Goal: Task Accomplishment & Management: Manage account settings

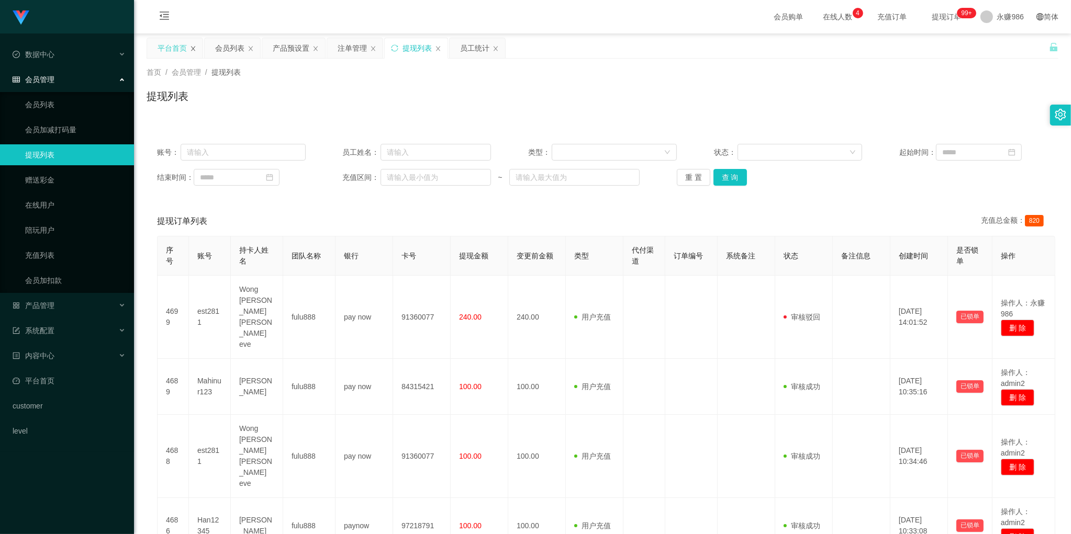
click at [196, 47] on icon "图标: close" at bounding box center [193, 49] width 6 height 6
click at [169, 49] on div "会员列表" at bounding box center [172, 48] width 29 height 20
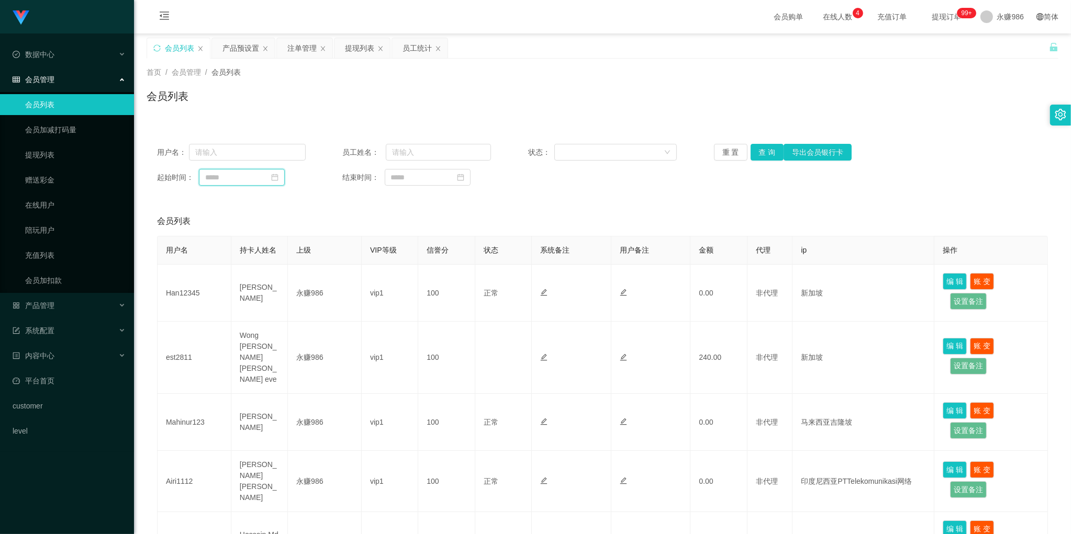
click at [260, 178] on input at bounding box center [242, 177] width 86 height 17
click at [270, 336] on link "今天" at bounding box center [271, 336] width 15 height 20
type input "**********"
click at [763, 151] on button "查 询" at bounding box center [767, 152] width 33 height 17
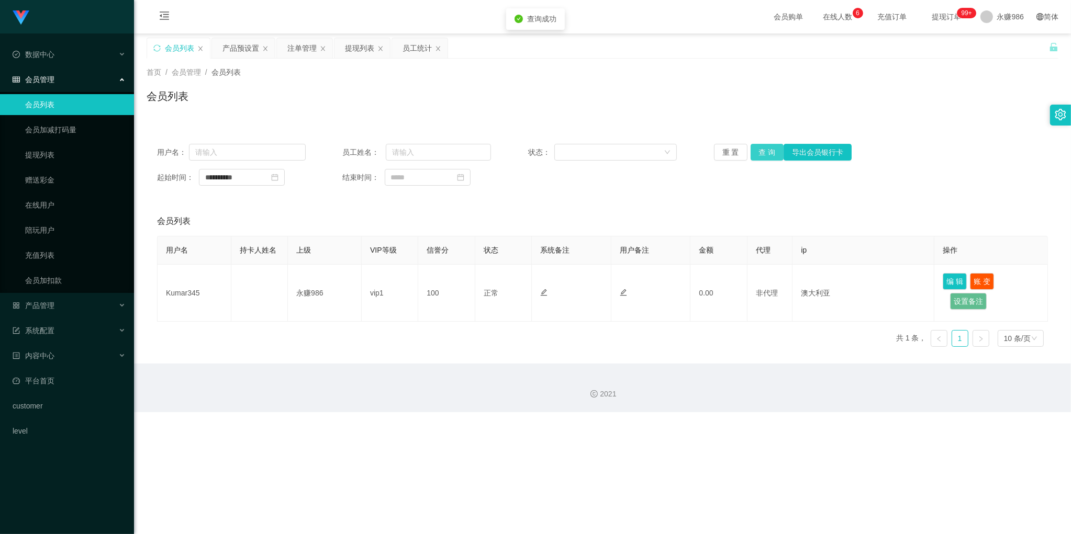
click at [763, 151] on button "查 询" at bounding box center [767, 152] width 33 height 17
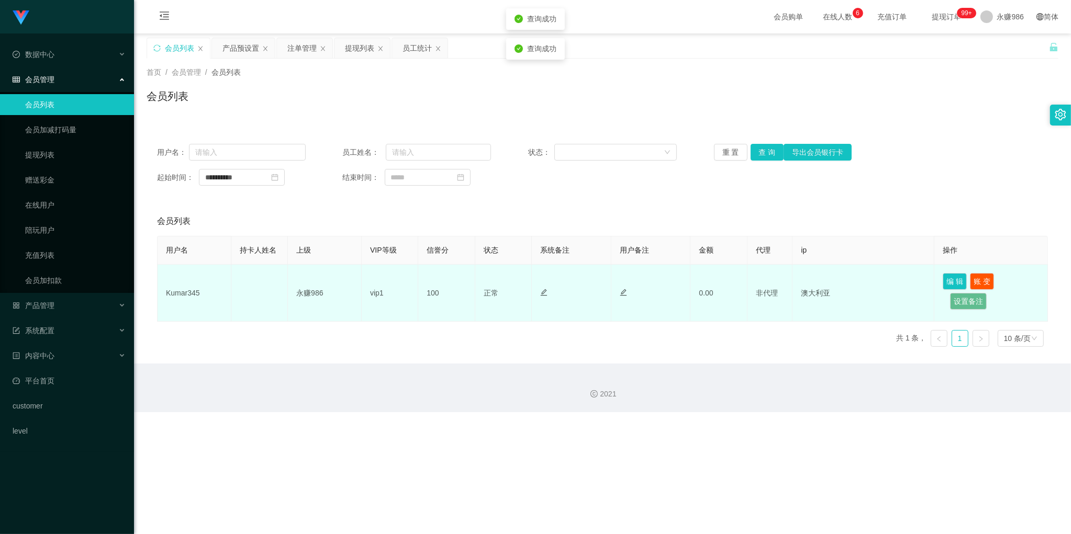
click at [186, 291] on td "Kumar345" at bounding box center [195, 293] width 74 height 57
copy td "Kumar345"
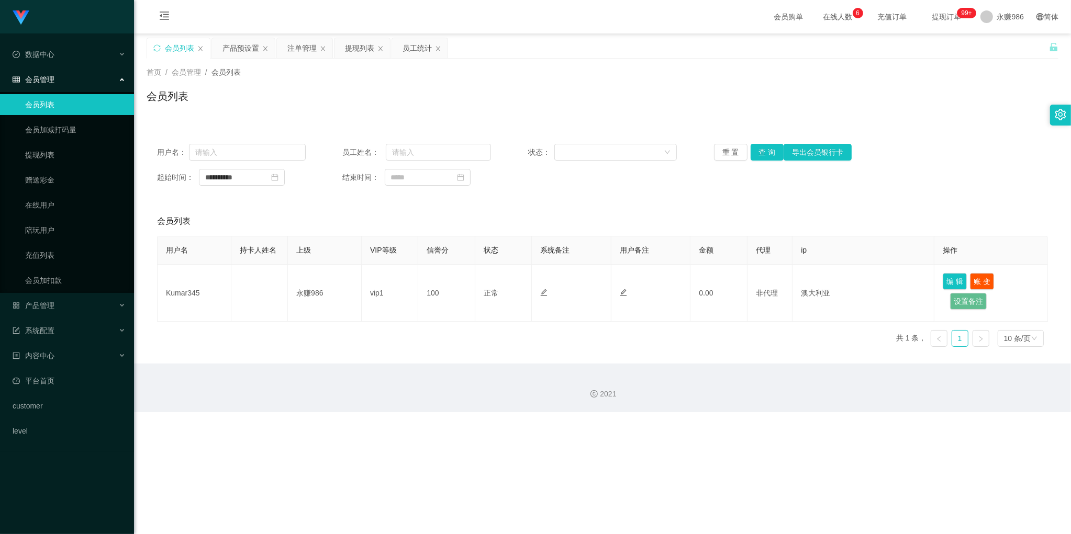
click at [1016, 458] on div "Shopee工作台代理端 数据中心 员工统计 团队统计 会员管理 会员列表 会员加减打码量 提现列表 赠送彩金 在线用户 陪玩用户 充值列表 会员加扣款 产品…" at bounding box center [535, 267] width 1071 height 534
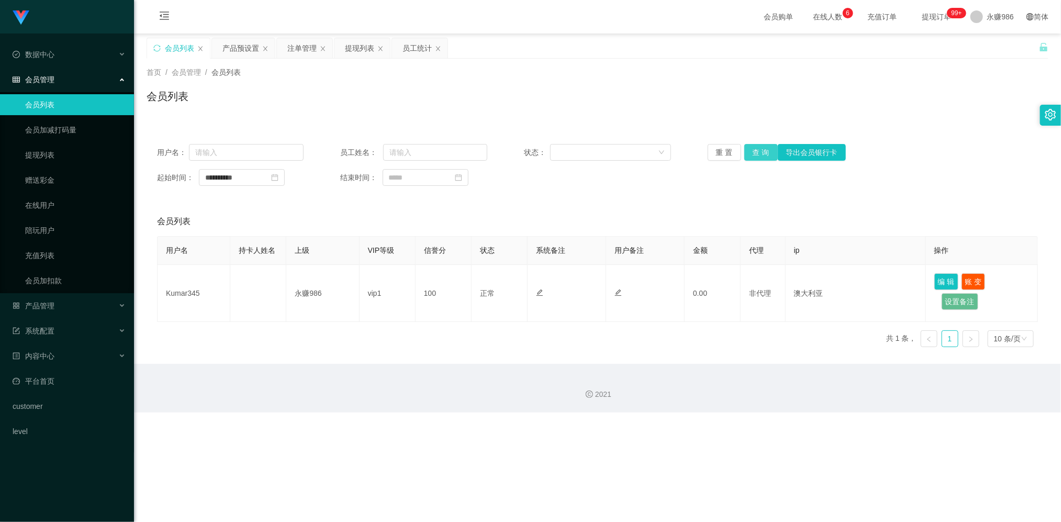
click at [747, 150] on button "查 询" at bounding box center [760, 152] width 33 height 17
click at [758, 148] on button "查 询" at bounding box center [760, 152] width 33 height 17
click at [1009, 193] on div "**********" at bounding box center [598, 164] width 902 height 63
click at [759, 144] on button "查 询" at bounding box center [760, 152] width 33 height 17
click at [1026, 196] on div "**********" at bounding box center [598, 164] width 902 height 63
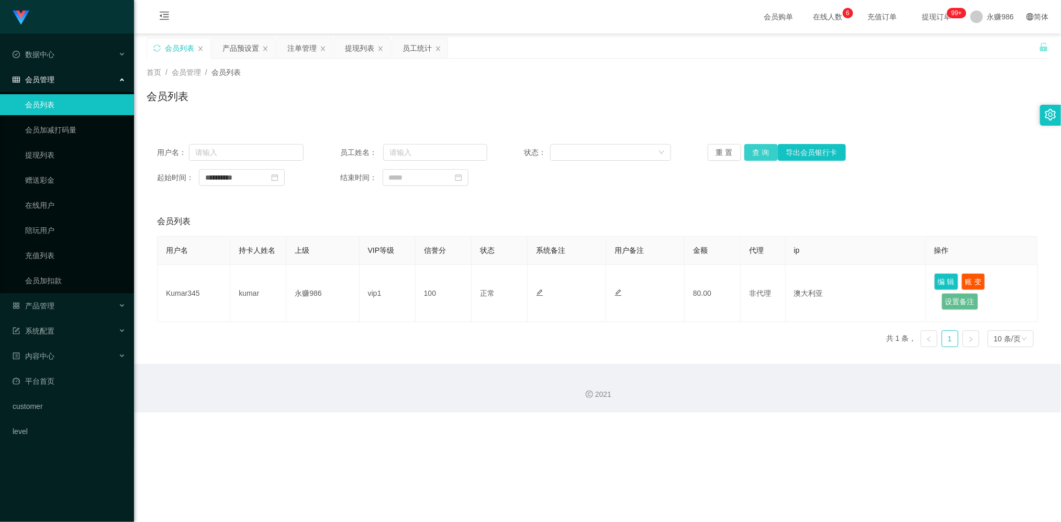
click at [760, 144] on button "查 询" at bounding box center [760, 152] width 33 height 17
click at [356, 50] on div "提现列表" at bounding box center [359, 48] width 29 height 20
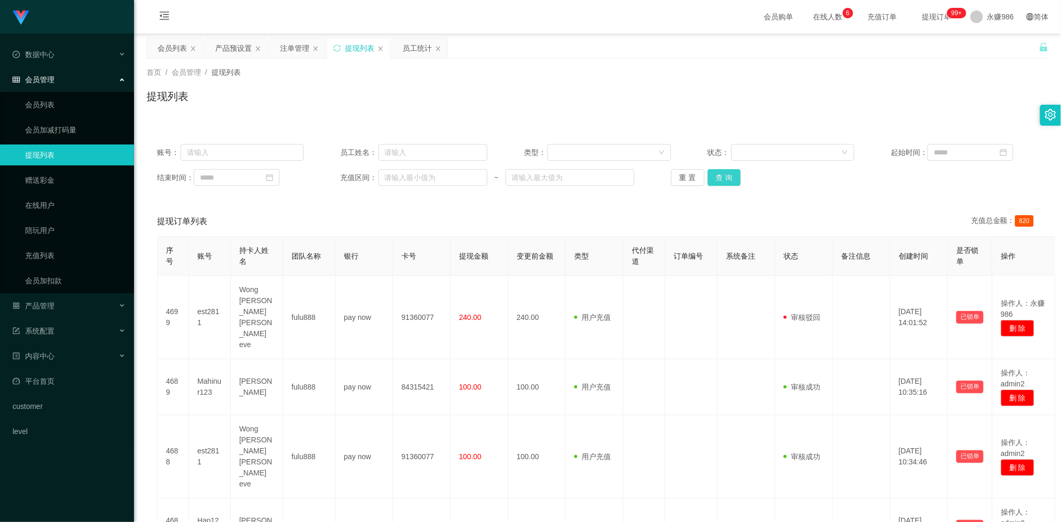
click at [721, 178] on button "查 询" at bounding box center [724, 177] width 33 height 17
click at [946, 148] on input at bounding box center [970, 152] width 86 height 17
click at [945, 306] on link "今天" at bounding box center [944, 310] width 15 height 20
type input "**********"
click at [732, 178] on button "查 询" at bounding box center [724, 177] width 33 height 17
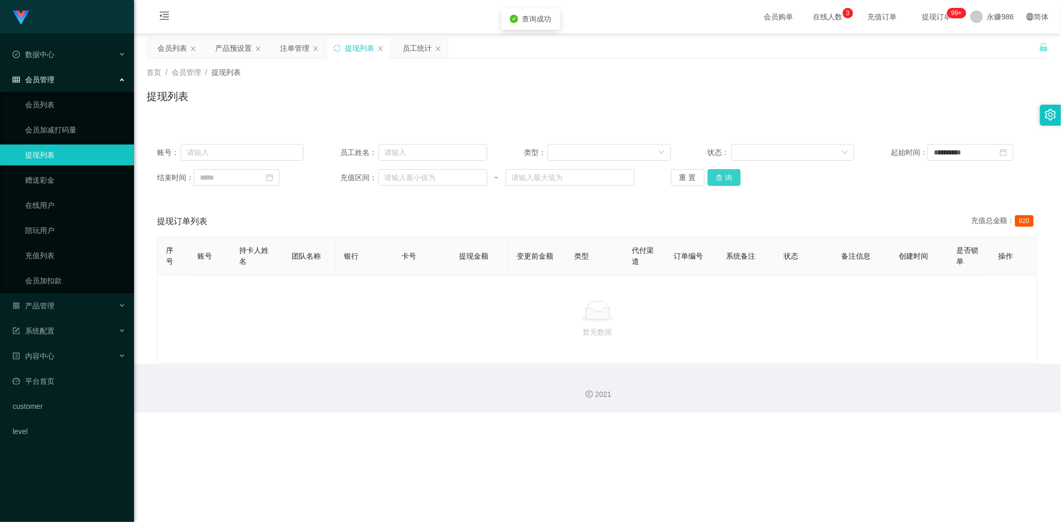
click at [732, 178] on button "查 询" at bounding box center [724, 177] width 33 height 17
click at [1031, 192] on div "**********" at bounding box center [598, 164] width 902 height 63
click at [176, 46] on div "会员列表" at bounding box center [172, 48] width 29 height 20
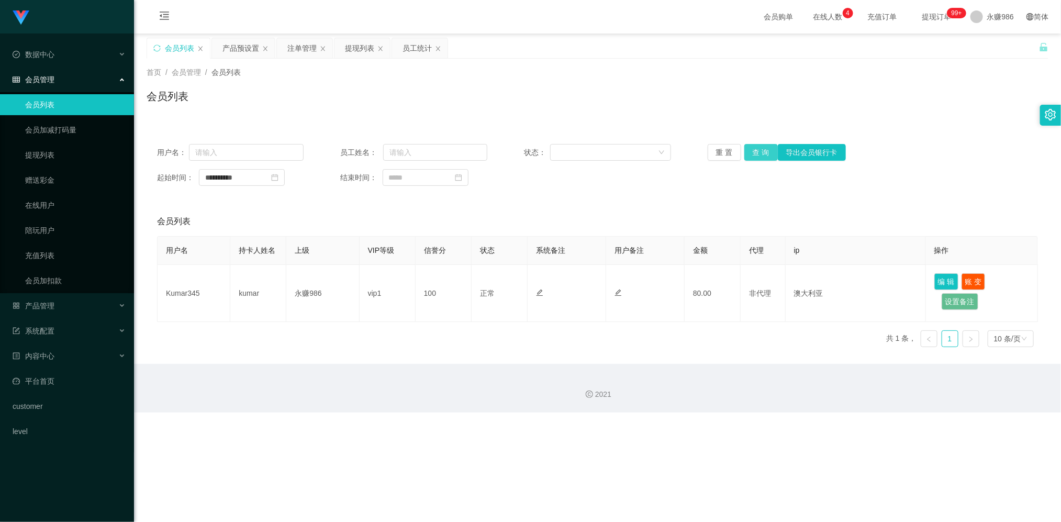
click at [766, 151] on button "查 询" at bounding box center [760, 152] width 33 height 17
click at [536, 197] on div "**********" at bounding box center [598, 244] width 902 height 222
click at [759, 153] on button "查 询" at bounding box center [760, 152] width 33 height 17
click at [1012, 96] on div "会员列表" at bounding box center [598, 100] width 902 height 24
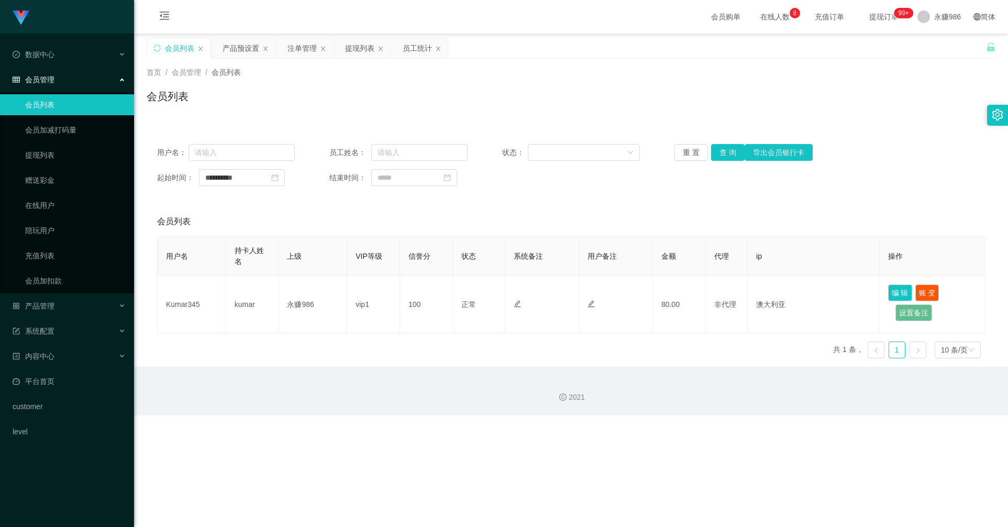
click at [581, 196] on div "**********" at bounding box center [571, 164] width 848 height 63
click at [725, 151] on button "查 询" at bounding box center [727, 152] width 33 height 17
click at [969, 189] on div "**********" at bounding box center [571, 164] width 848 height 63
click at [720, 155] on button "查 询" at bounding box center [727, 152] width 33 height 17
click at [993, 207] on main "**********" at bounding box center [571, 199] width 874 height 333
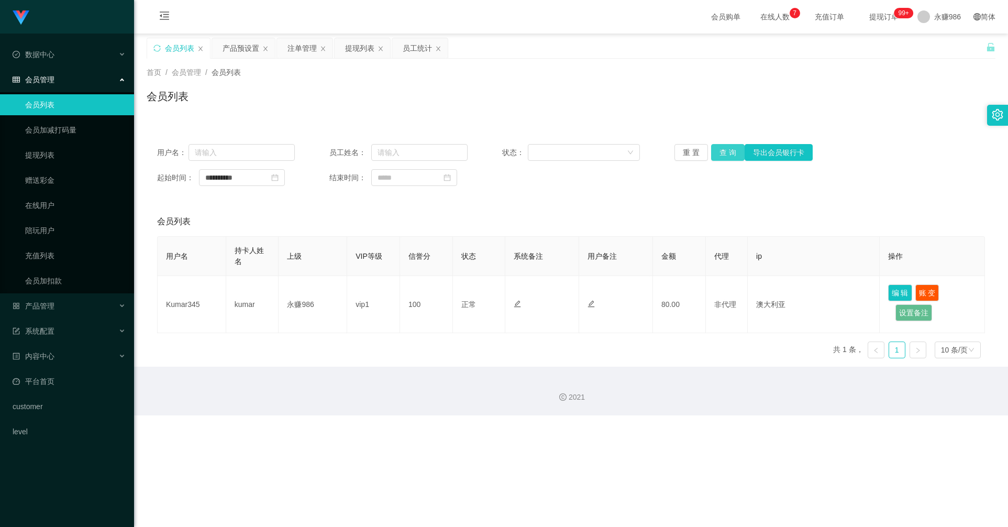
click at [716, 155] on button "查 询" at bounding box center [727, 152] width 33 height 17
click at [965, 205] on div "**********" at bounding box center [571, 249] width 848 height 233
click at [718, 152] on button "查 询" at bounding box center [727, 152] width 33 height 17
drag, startPoint x: 967, startPoint y: 177, endPoint x: 958, endPoint y: 177, distance: 8.9
click at [967, 177] on div "**********" at bounding box center [571, 177] width 828 height 17
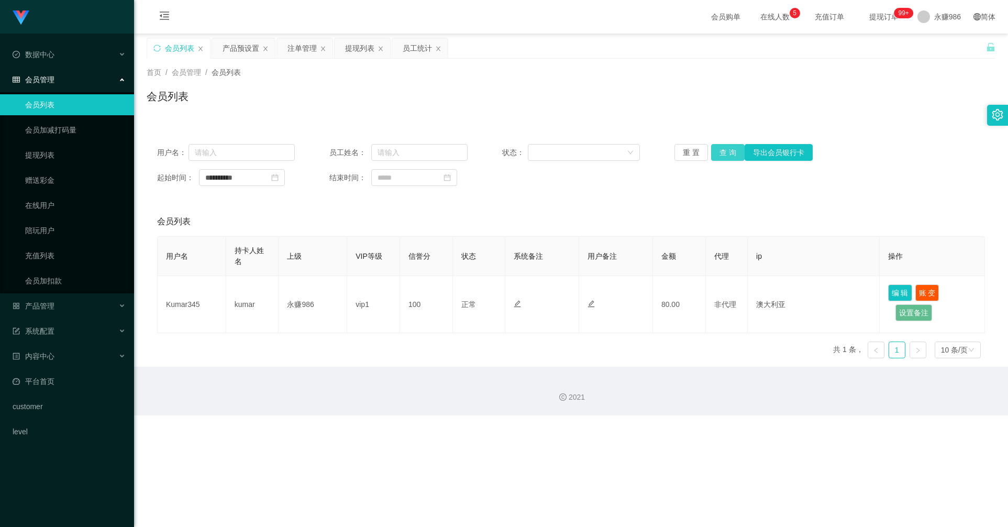
click at [726, 147] on button "查 询" at bounding box center [727, 152] width 33 height 17
click at [969, 189] on div "**********" at bounding box center [571, 164] width 848 height 63
click at [725, 152] on button "查 询" at bounding box center [727, 152] width 33 height 17
click at [721, 147] on button "查 询" at bounding box center [727, 152] width 33 height 17
click at [987, 466] on div "Shopee工作台代理端 数据中心 员工统计 团队统计 会员管理 会员列表 会员加减打码量 提现列表 赠送彩金 在线用户 陪玩用户 充值列表 会员加扣款 产品…" at bounding box center [504, 263] width 1008 height 527
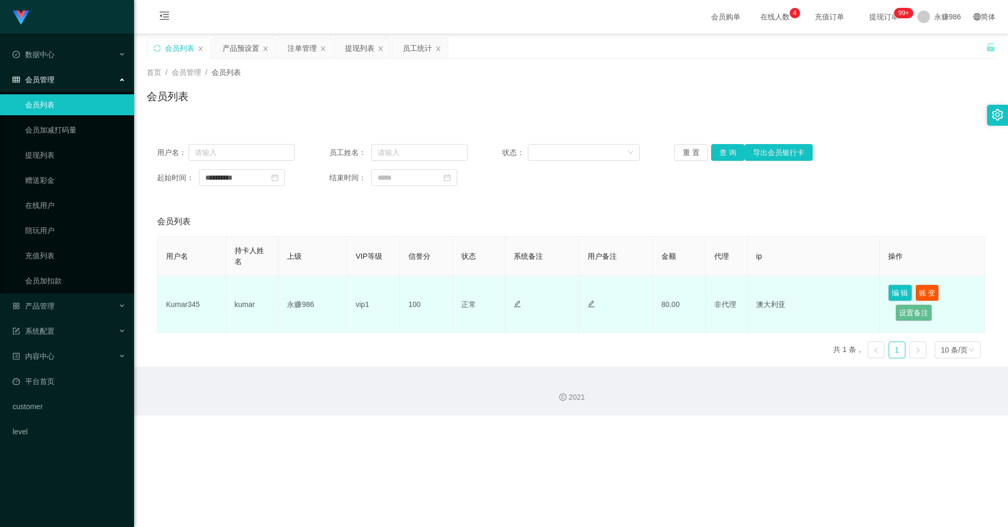
click at [303, 320] on td "永赚986" at bounding box center [312, 304] width 69 height 57
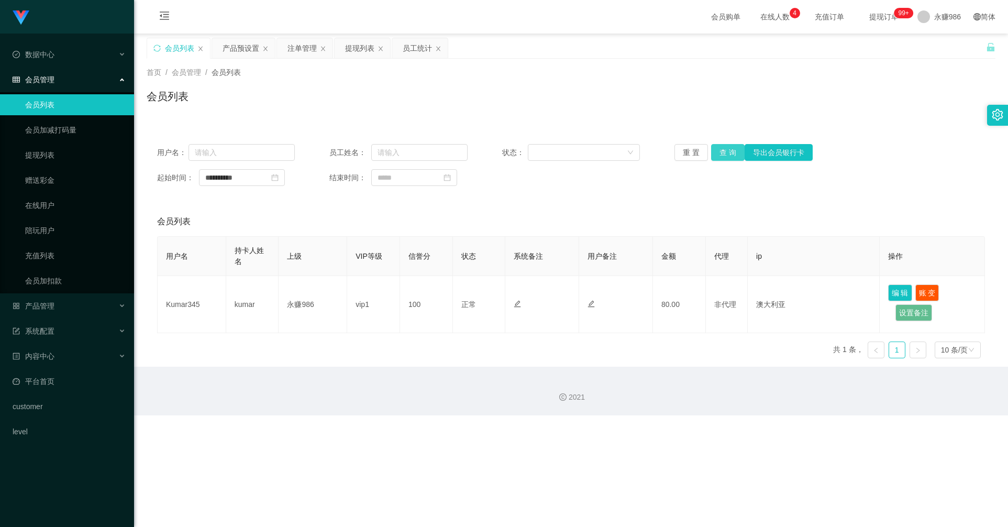
click at [729, 156] on button "查 询" at bounding box center [727, 152] width 33 height 17
click at [965, 429] on div "Shopee工作台代理端 数据中心 员工统计 团队统计 会员管理 会员列表 会员加减打码量 提现列表 赠送彩金 在线用户 陪玩用户 充值列表 会员加扣款 产品…" at bounding box center [504, 263] width 1008 height 527
click at [721, 153] on button "查 询" at bounding box center [727, 152] width 33 height 17
click at [739, 144] on button "查 询" at bounding box center [727, 152] width 33 height 17
click at [729, 147] on button "查 询" at bounding box center [727, 152] width 33 height 17
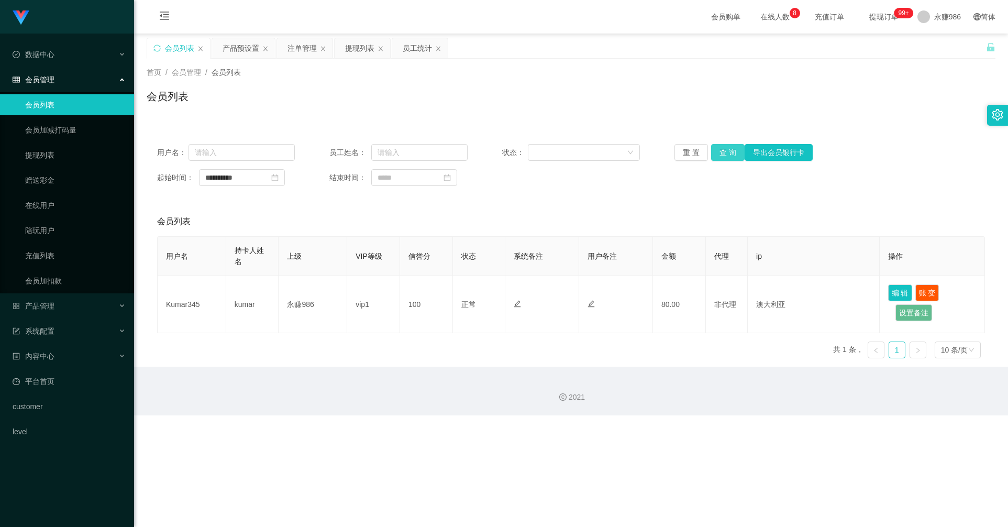
click at [718, 153] on button "查 询" at bounding box center [727, 152] width 33 height 17
click at [718, 158] on button "查 询" at bounding box center [727, 152] width 33 height 17
click at [971, 176] on div "**********" at bounding box center [571, 177] width 828 height 17
click at [715, 153] on button "查 询" at bounding box center [727, 152] width 33 height 17
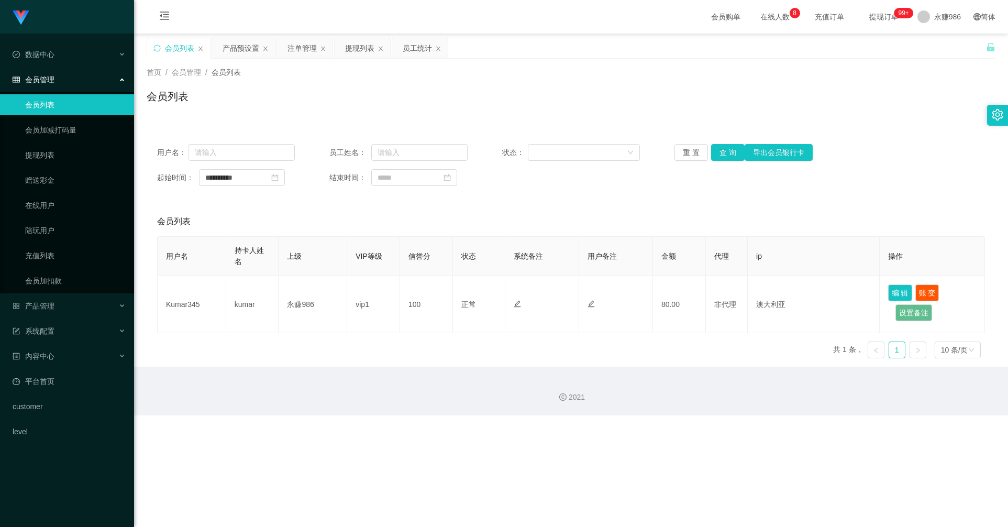
click at [477, 107] on div "会员列表" at bounding box center [571, 100] width 848 height 24
click at [732, 191] on div "**********" at bounding box center [571, 164] width 848 height 63
click at [718, 160] on button "查 询" at bounding box center [727, 152] width 33 height 17
drag, startPoint x: 435, startPoint y: 367, endPoint x: 585, endPoint y: 333, distance: 154.0
click at [435, 367] on div "2021" at bounding box center [571, 390] width 874 height 49
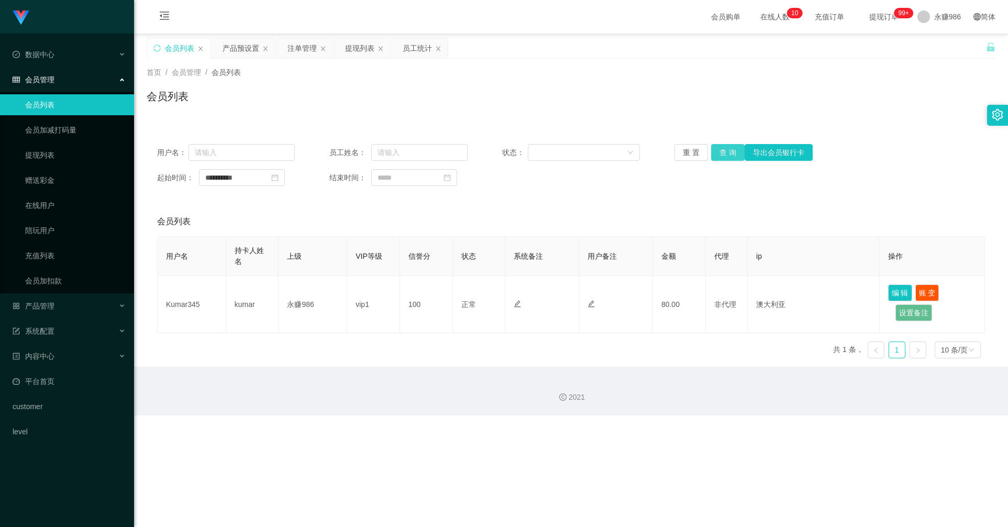
click at [723, 158] on button "查 询" at bounding box center [727, 152] width 33 height 17
click at [354, 116] on div "首页 / 会员管理 / 会员列表 / 会员列表" at bounding box center [571, 90] width 874 height 62
click at [713, 150] on button "查 询" at bounding box center [727, 152] width 33 height 17
click at [726, 156] on button "查 询" at bounding box center [727, 152] width 33 height 17
click at [364, 45] on div "提现列表" at bounding box center [359, 48] width 29 height 20
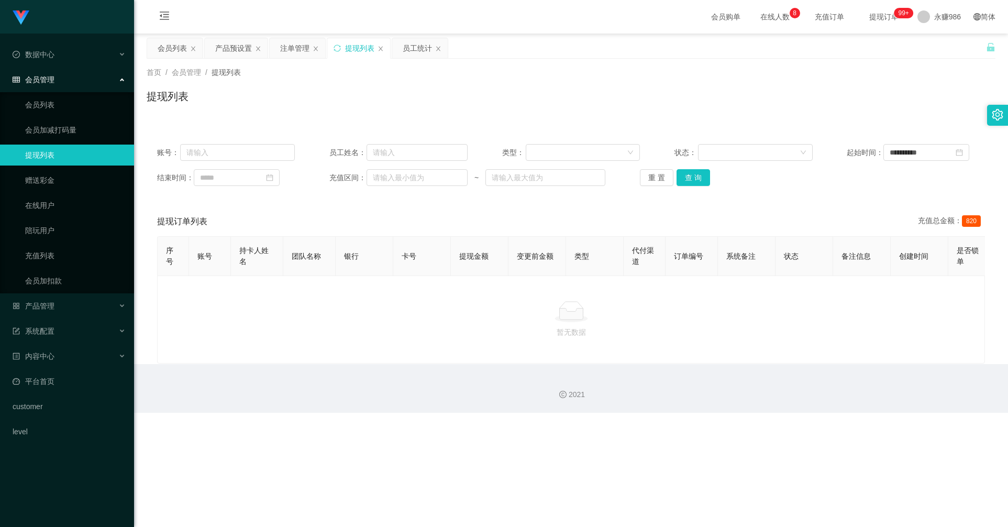
click at [639, 506] on div "**********" at bounding box center [504, 263] width 1008 height 527
click at [694, 178] on button "查 询" at bounding box center [692, 177] width 33 height 17
click at [173, 51] on div "会员列表" at bounding box center [172, 48] width 29 height 20
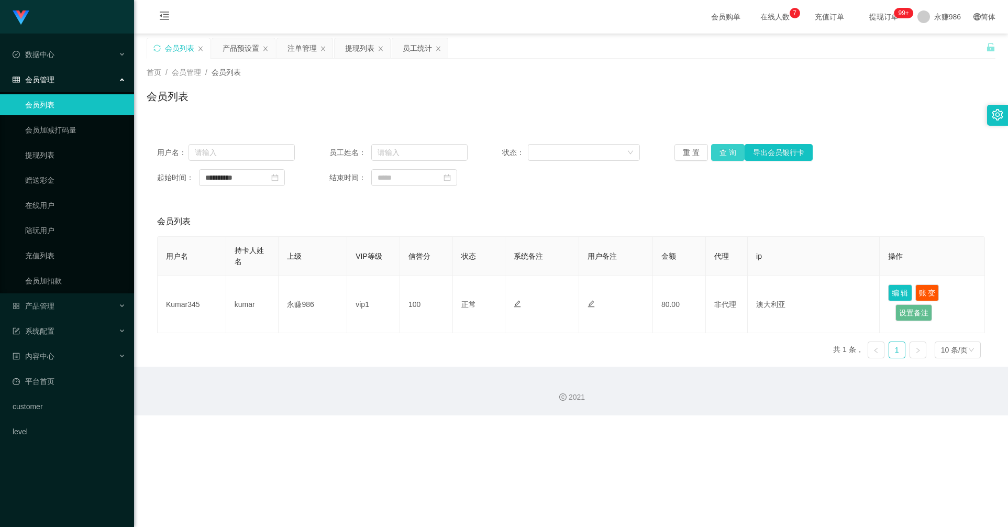
click at [718, 155] on button "查 询" at bounding box center [727, 152] width 33 height 17
click at [718, 155] on div "重 置 查 询 导出会员银行卡" at bounding box center [743, 152] width 138 height 17
click at [718, 155] on button "查 询" at bounding box center [727, 152] width 33 height 17
click at [718, 155] on div "重 置 查 询 导出会员银行卡" at bounding box center [743, 152] width 138 height 17
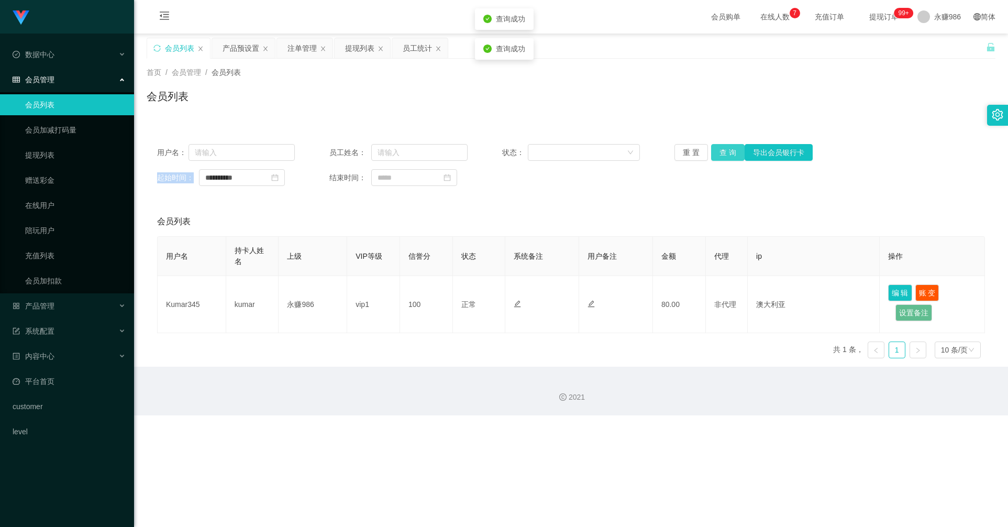
click at [718, 155] on button "查 询" at bounding box center [727, 152] width 33 height 17
drag, startPoint x: 533, startPoint y: 50, endPoint x: 566, endPoint y: 33, distance: 37.5
click at [533, 50] on div "会员列表 产品预设置 注单管理 提现列表 员工统计" at bounding box center [566, 56] width 839 height 36
click at [725, 152] on button "查 询" at bounding box center [727, 152] width 33 height 17
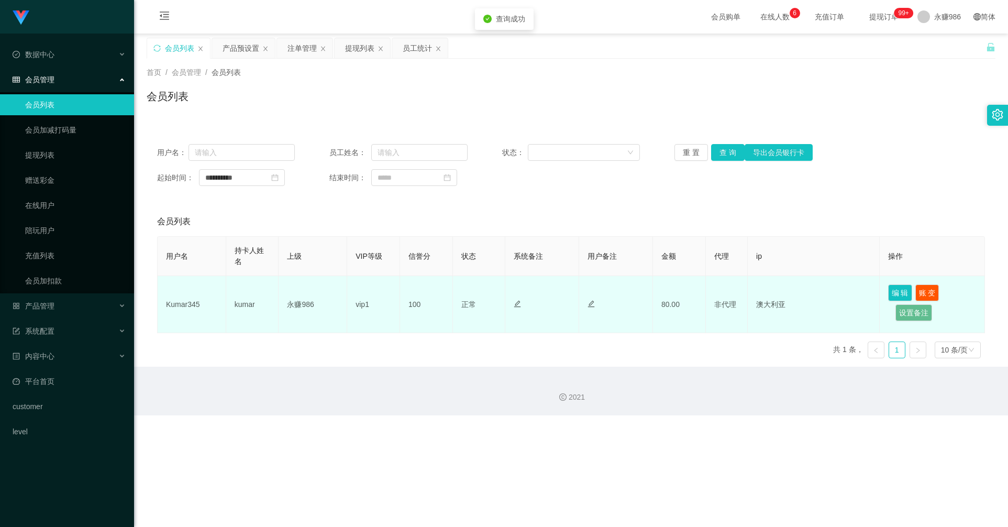
click at [244, 308] on td "kumar" at bounding box center [252, 304] width 53 height 57
copy td "kumar"
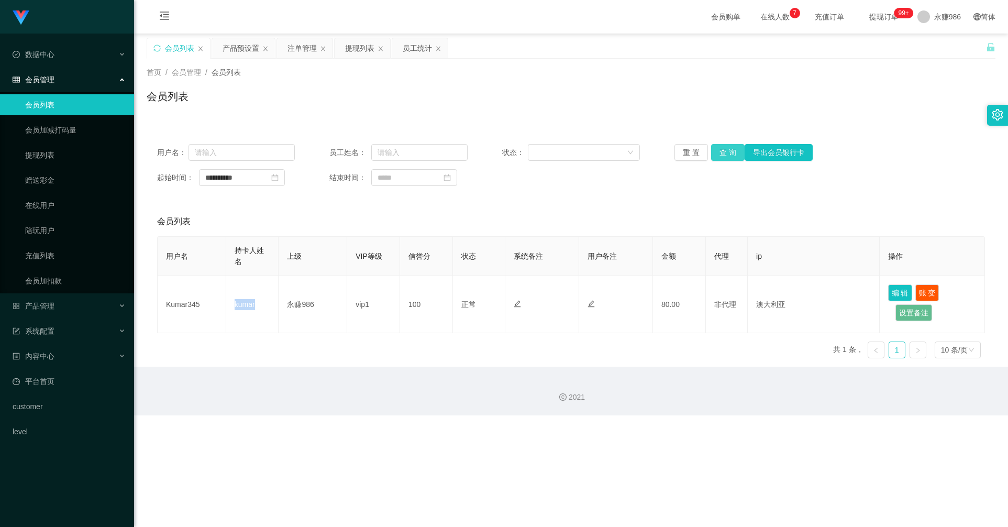
click at [730, 149] on button "查 询" at bounding box center [727, 152] width 33 height 17
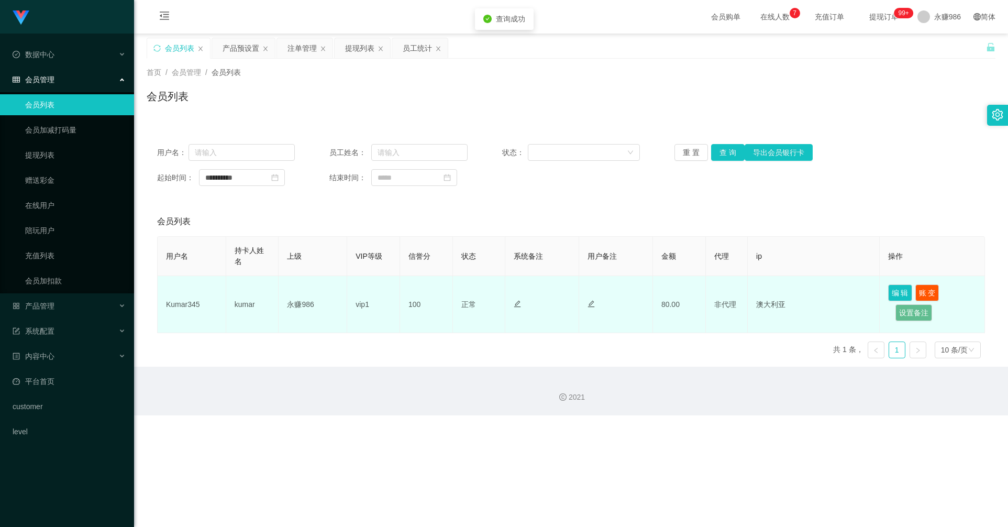
click at [537, 321] on td at bounding box center [542, 304] width 74 height 57
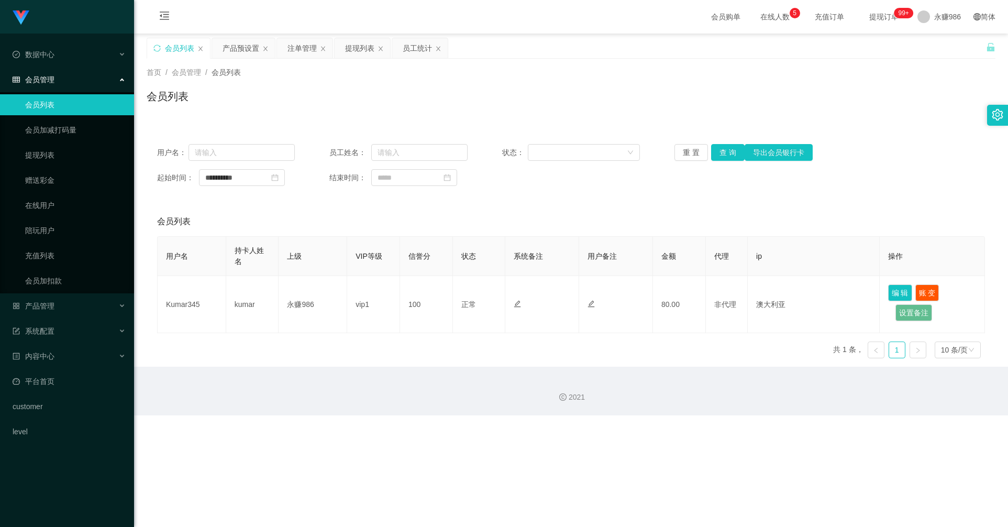
click at [982, 216] on div "会员列表 用户名 持卡人姓名 上级 VIP等级 信誉分 状态 系统备注 用户备注 金额 代理 ip 操作 Kumar345 [PERSON_NAME] 永赚9…" at bounding box center [571, 287] width 848 height 160
click at [244, 56] on div "产品预设置" at bounding box center [240, 48] width 37 height 20
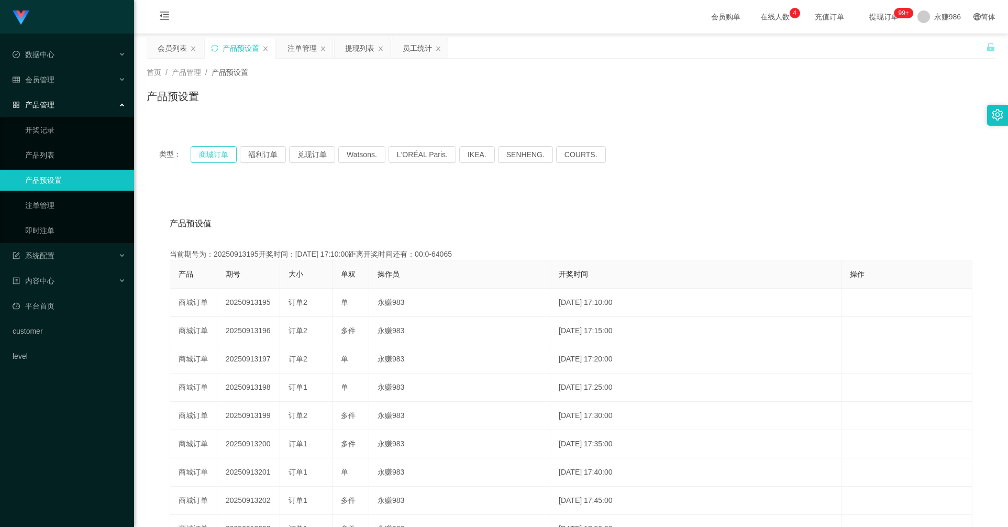
click at [218, 156] on button "商城订单" at bounding box center [214, 154] width 46 height 17
click at [217, 153] on button "商城订单" at bounding box center [214, 154] width 46 height 17
click at [305, 46] on div "注单管理" at bounding box center [301, 48] width 29 height 20
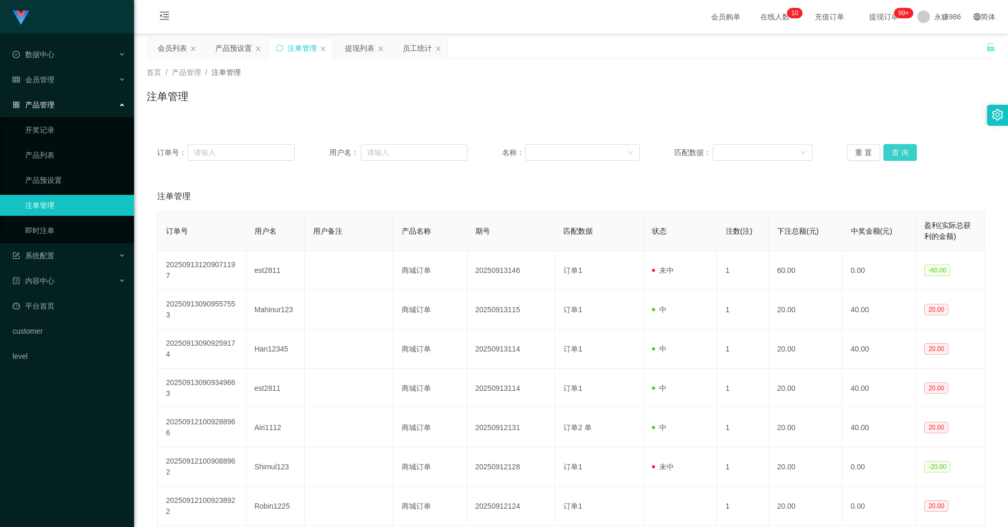
click at [901, 154] on button "查 询" at bounding box center [899, 152] width 33 height 17
click at [901, 154] on div "重 置 查 询" at bounding box center [915, 152] width 138 height 17
click at [901, 154] on button "查 询" at bounding box center [899, 152] width 33 height 17
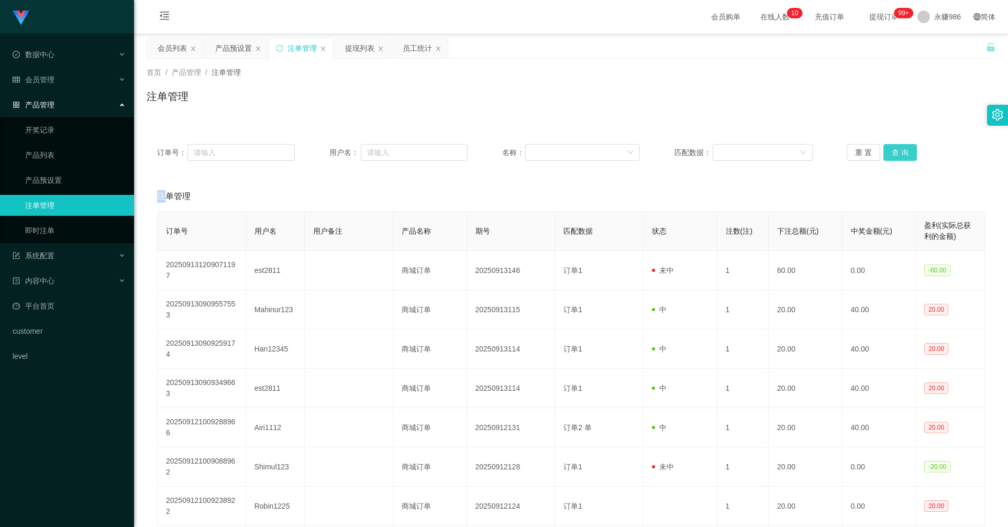
click at [901, 154] on button "查 询" at bounding box center [899, 152] width 33 height 17
click at [901, 154] on div "重 置 查 询" at bounding box center [915, 152] width 138 height 17
click at [890, 146] on button "查 询" at bounding box center [899, 152] width 33 height 17
click at [899, 146] on button "查 询" at bounding box center [899, 152] width 33 height 17
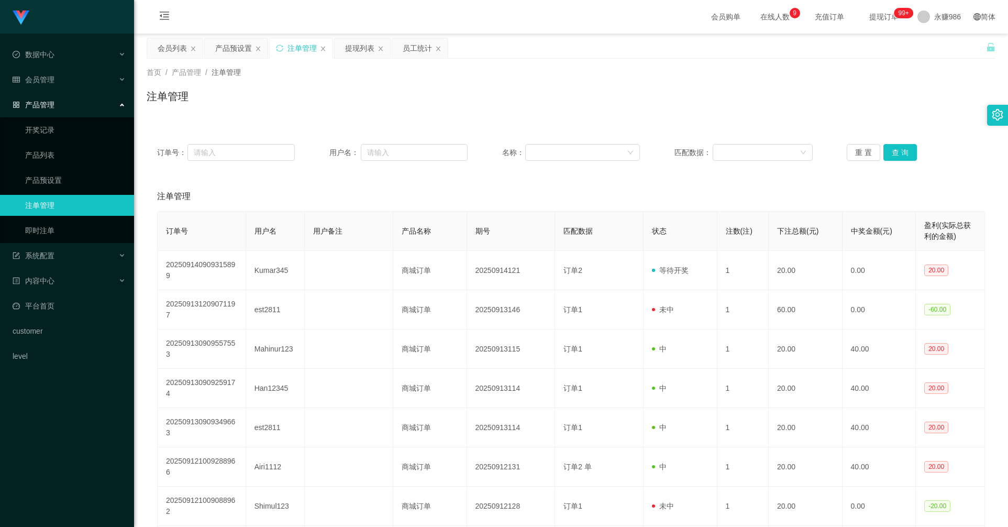
click at [974, 193] on div "注单管理" at bounding box center [571, 196] width 828 height 29
click at [890, 150] on button "查 询" at bounding box center [899, 152] width 33 height 17
click at [891, 150] on div "重 置 查 询" at bounding box center [915, 152] width 138 height 17
click at [891, 150] on button "查 询" at bounding box center [899, 152] width 33 height 17
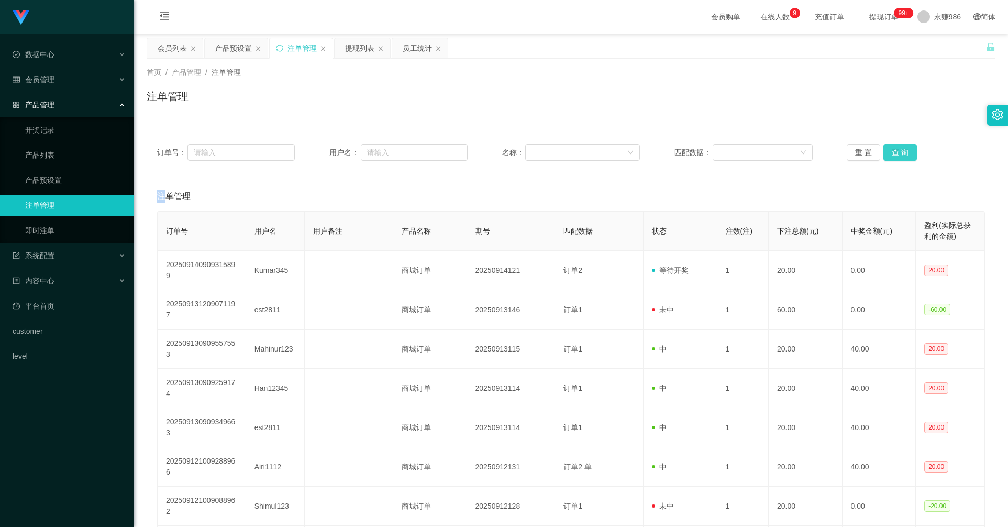
click at [891, 150] on button "查 询" at bounding box center [899, 152] width 33 height 17
click at [897, 152] on button "查 询" at bounding box center [899, 152] width 33 height 17
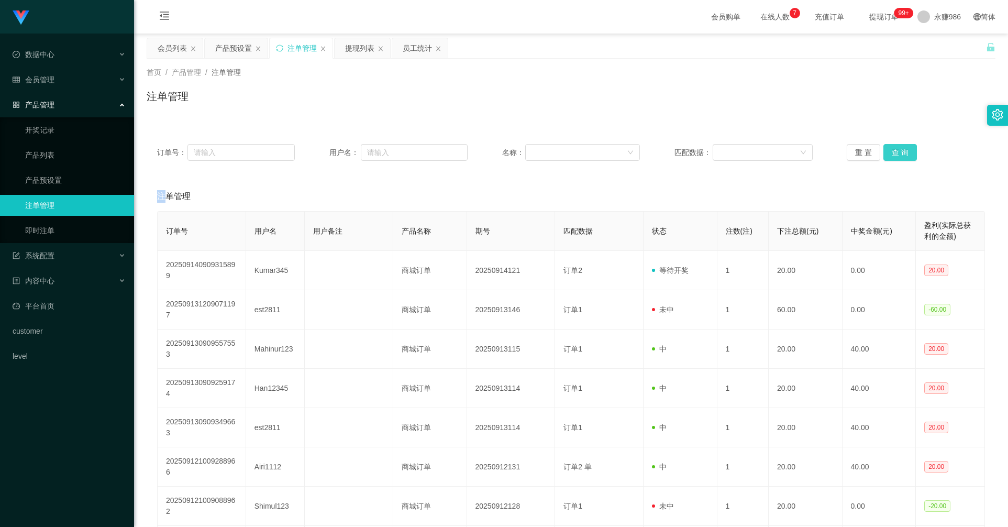
click at [897, 152] on button "查 询" at bounding box center [899, 152] width 33 height 17
click at [897, 152] on div "重 置 查 询" at bounding box center [915, 152] width 138 height 17
click at [897, 151] on button "查 询" at bounding box center [899, 152] width 33 height 17
click at [897, 151] on div "重 置 查 询" at bounding box center [915, 152] width 138 height 17
click at [897, 151] on button "查 询" at bounding box center [905, 152] width 45 height 17
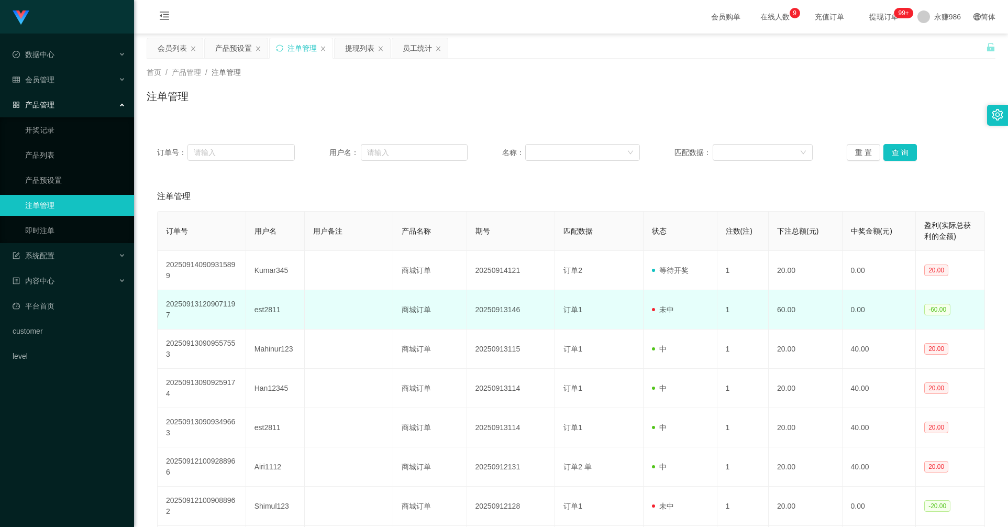
click at [974, 290] on td "-60.00" at bounding box center [949, 309] width 69 height 39
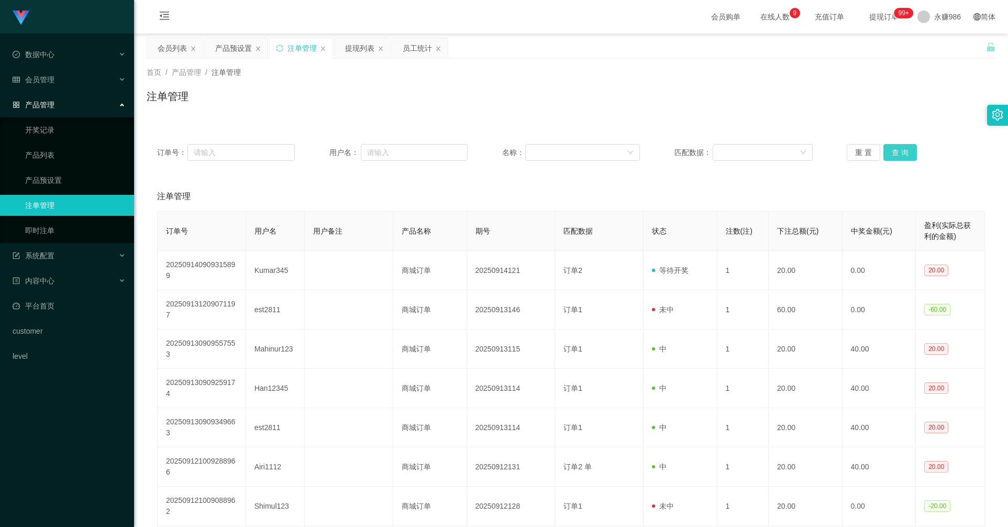
click at [899, 152] on button "查 询" at bounding box center [899, 152] width 33 height 17
click at [221, 43] on div "产品预设置" at bounding box center [233, 48] width 37 height 20
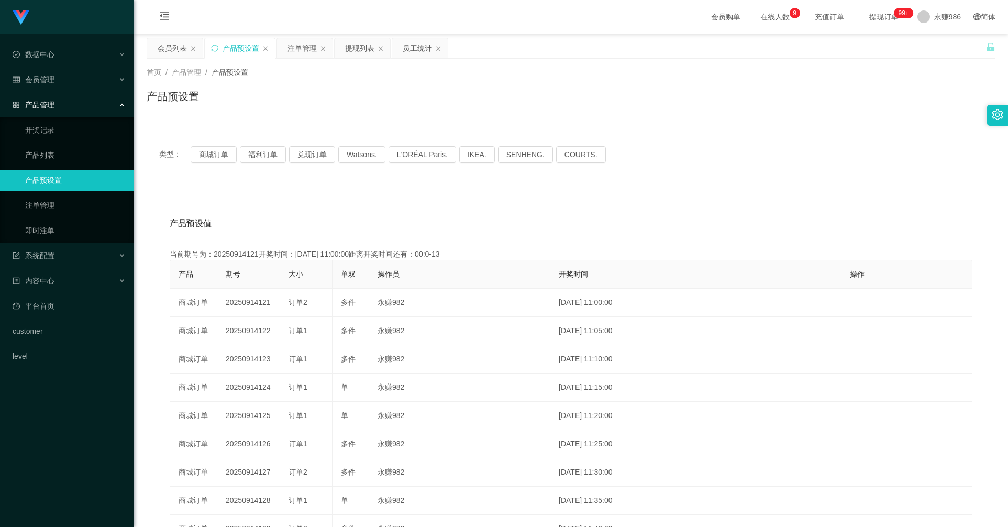
click at [208, 163] on div "类型： 商城订单 福利订单 兑现订单 Watsons. L'ORÉAL Paris. IKEA. [GEOGRAPHIC_DATA]. COURTS." at bounding box center [571, 154] width 848 height 42
click at [206, 160] on button "商城订单" at bounding box center [214, 154] width 46 height 17
click at [297, 48] on div "注单管理" at bounding box center [301, 48] width 29 height 20
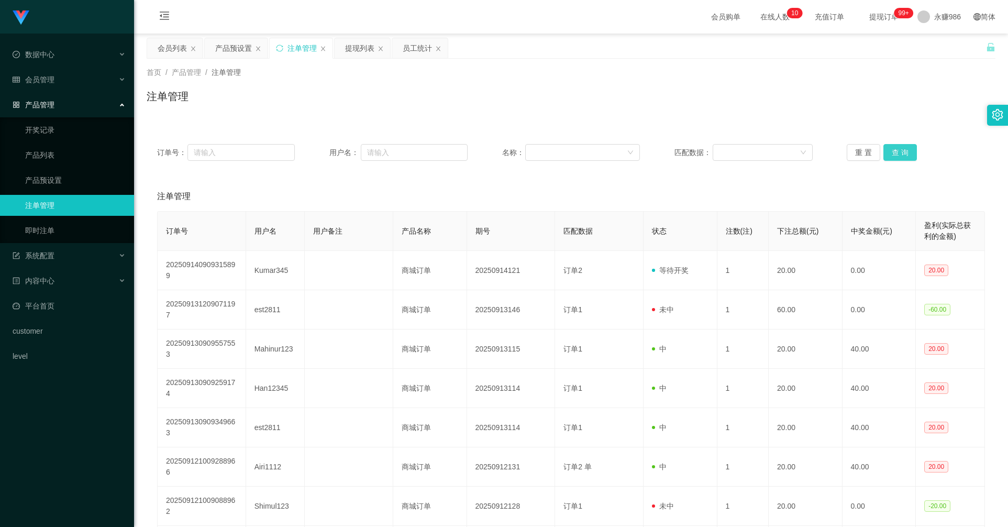
click at [896, 155] on button "查 询" at bounding box center [899, 152] width 33 height 17
click at [887, 155] on button "查 询" at bounding box center [899, 152] width 33 height 17
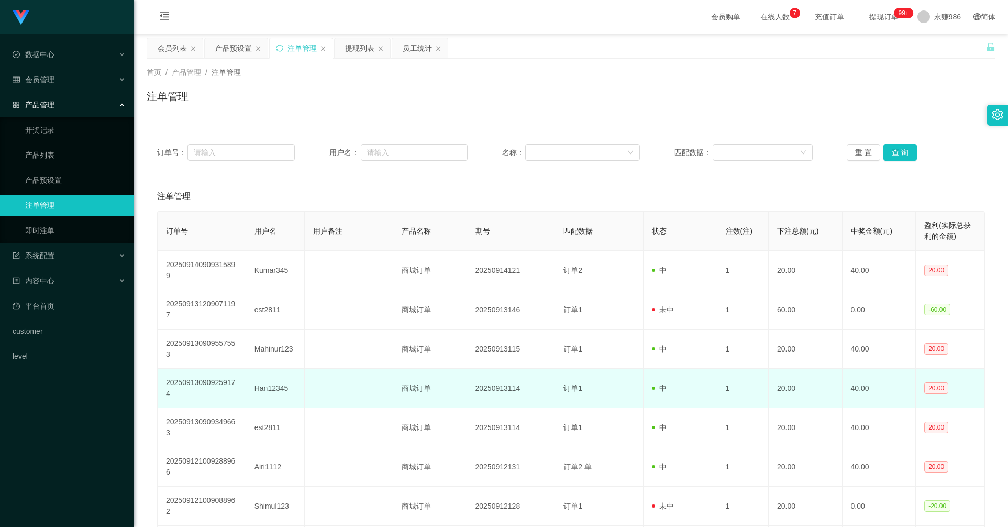
click at [969, 393] on td "20.00" at bounding box center [949, 387] width 69 height 39
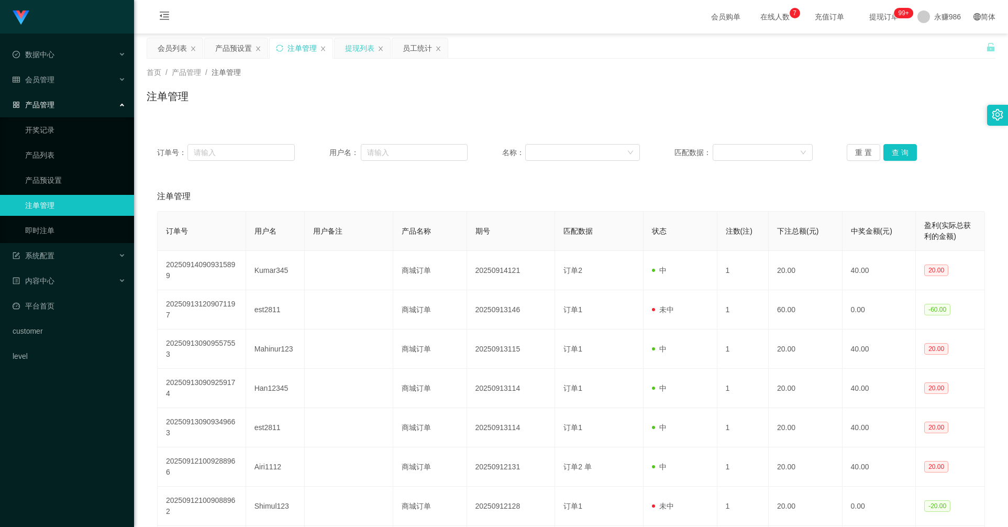
click at [364, 53] on div "提现列表" at bounding box center [359, 48] width 29 height 20
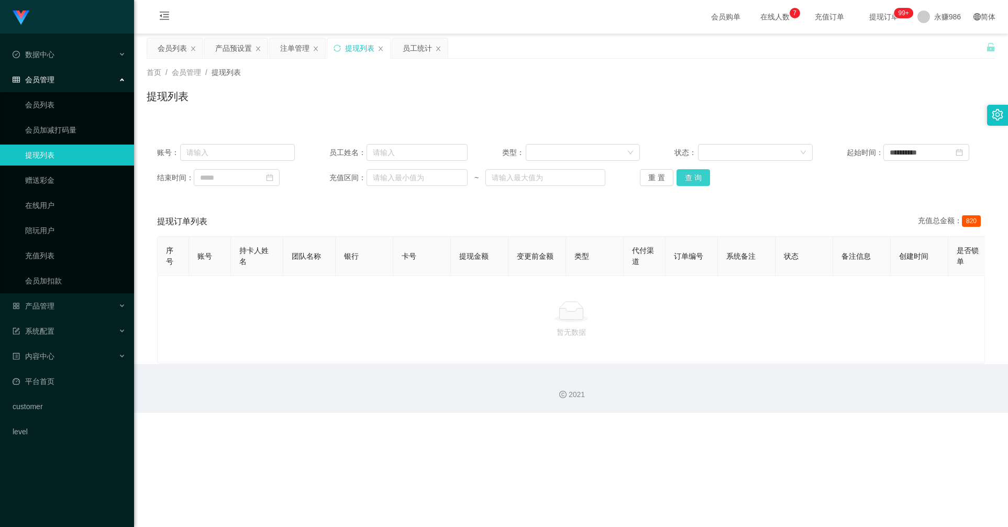
click at [689, 171] on button "查 询" at bounding box center [692, 177] width 33 height 17
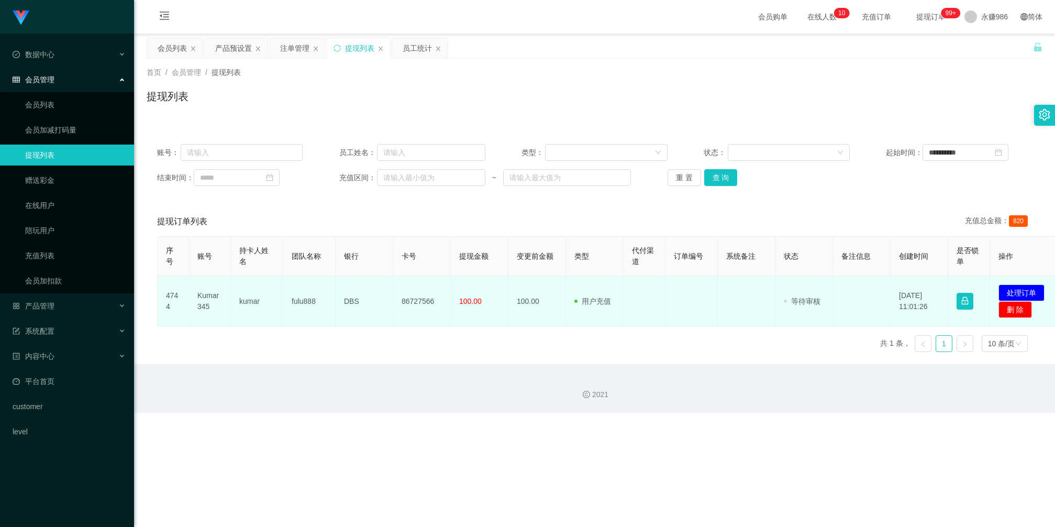
click at [407, 306] on td "86727566" at bounding box center [422, 301] width 58 height 51
click at [409, 304] on td "86727566" at bounding box center [422, 301] width 58 height 51
copy td "86727566"
click at [665, 315] on td at bounding box center [691, 301] width 52 height 51
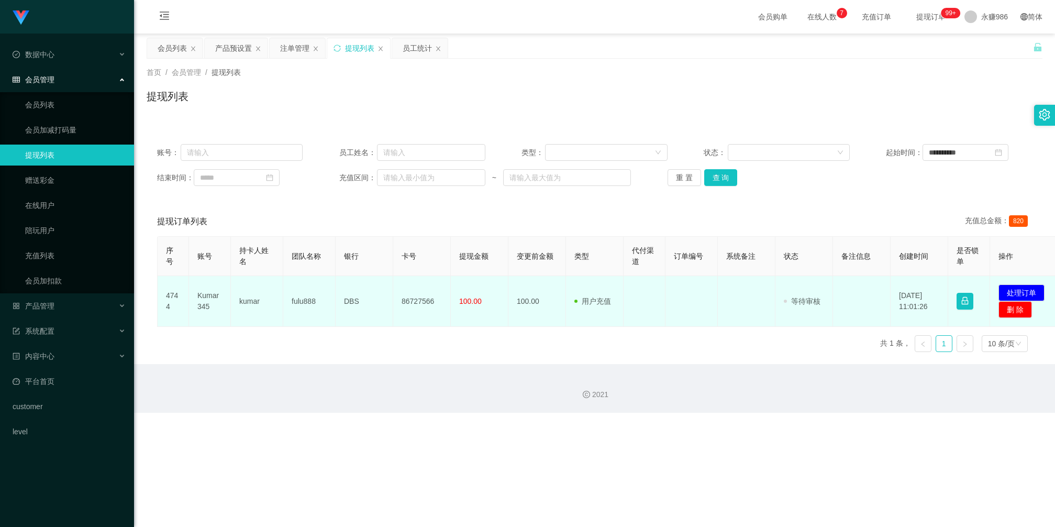
click at [208, 295] on td "Kumar345" at bounding box center [210, 301] width 42 height 51
copy td "Kumar345"
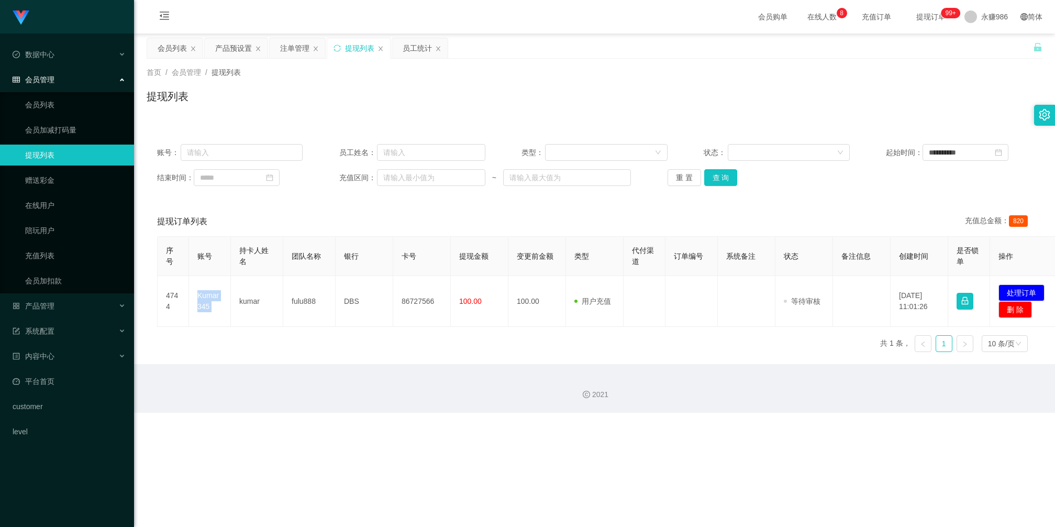
drag, startPoint x: 378, startPoint y: 378, endPoint x: 352, endPoint y: 378, distance: 26.2
click at [378, 378] on div "2021" at bounding box center [594, 388] width 921 height 49
click at [999, 186] on div "**********" at bounding box center [595, 164] width 896 height 63
click at [726, 178] on button "查 询" at bounding box center [720, 177] width 33 height 17
click at [713, 171] on button "查 询" at bounding box center [720, 177] width 33 height 17
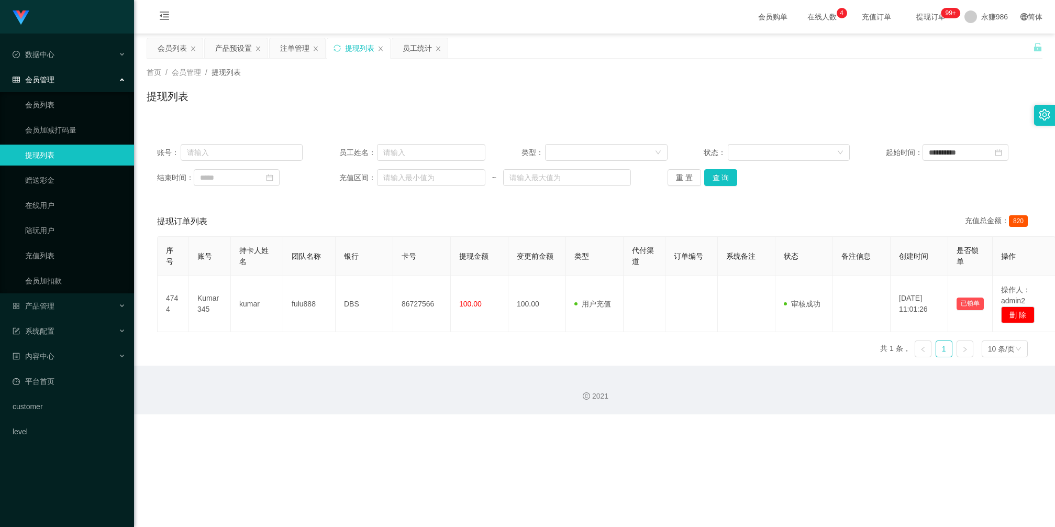
click at [1030, 177] on div "**********" at bounding box center [595, 164] width 896 height 63
click at [726, 172] on button "查 询" at bounding box center [720, 177] width 33 height 17
click at [577, 336] on div "序号 账号 持卡人姓名 团队名称 银行 卡号 提现金额 变更前金额 类型 代付渠道 订单编号 系统备注 状态 备注信息 创建时间 是否锁单 操作 4744 K…" at bounding box center [594, 300] width 875 height 129
click at [718, 176] on button "查 询" at bounding box center [720, 177] width 33 height 17
click at [718, 179] on button "查 询" at bounding box center [720, 177] width 33 height 17
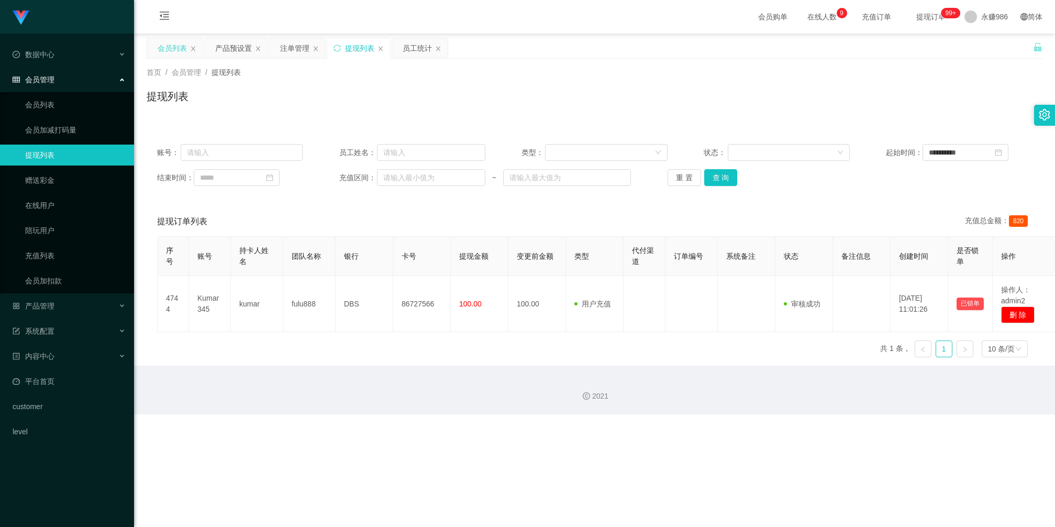
click at [173, 53] on div "会员列表" at bounding box center [172, 48] width 29 height 20
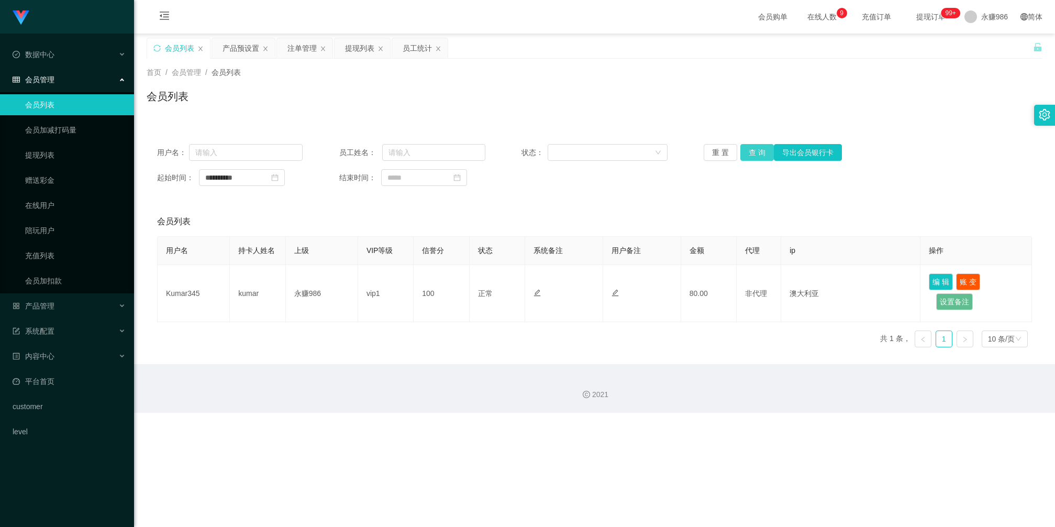
click at [748, 152] on button "查 询" at bounding box center [756, 152] width 33 height 17
click at [1007, 198] on div "**********" at bounding box center [595, 244] width 896 height 222
click at [752, 153] on button "查 询" at bounding box center [756, 152] width 33 height 17
click at [354, 48] on div "提现列表" at bounding box center [359, 48] width 29 height 20
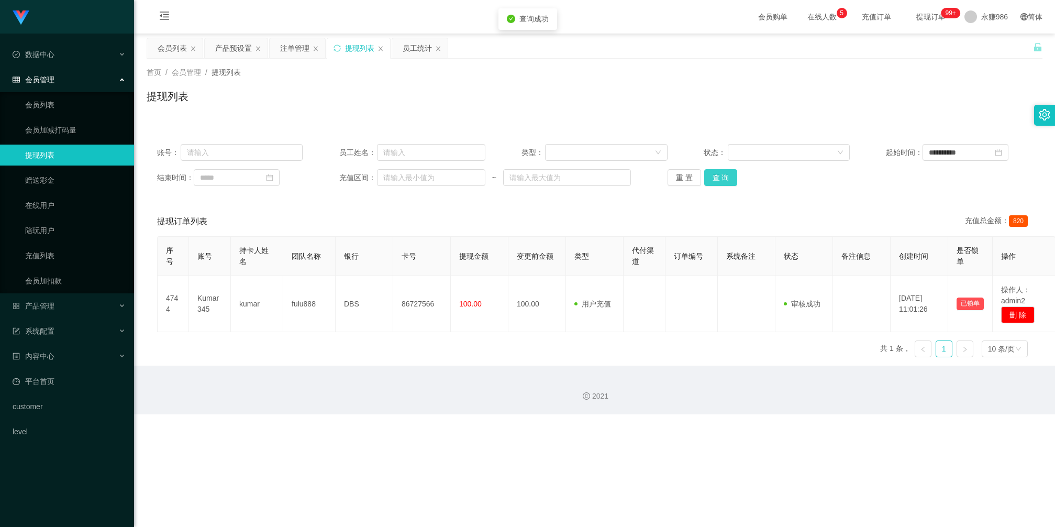
click at [718, 178] on button "查 询" at bounding box center [720, 177] width 33 height 17
